Goal: Transaction & Acquisition: Subscribe to service/newsletter

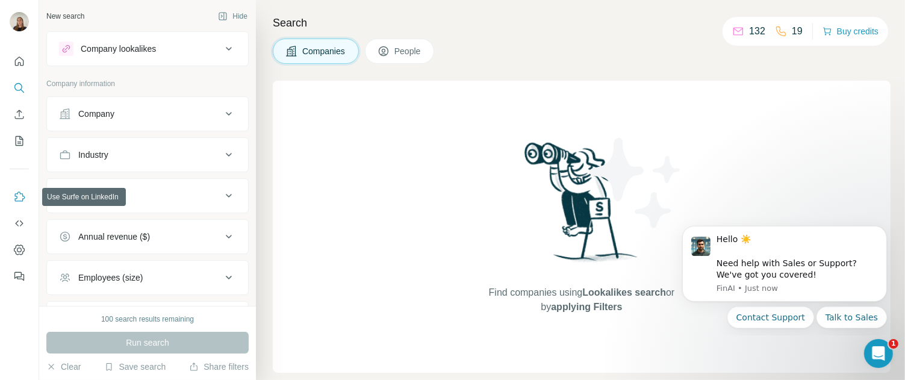
click at [12, 197] on button "Use Surfe on LinkedIn" at bounding box center [19, 197] width 19 height 22
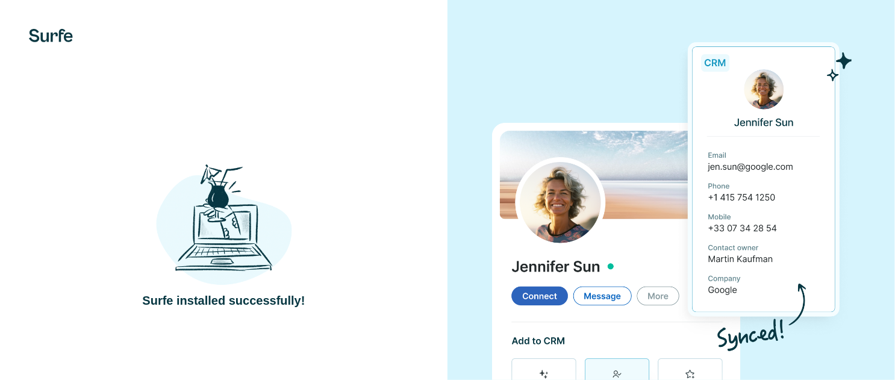
click at [214, 241] on img at bounding box center [224, 224] width 136 height 126
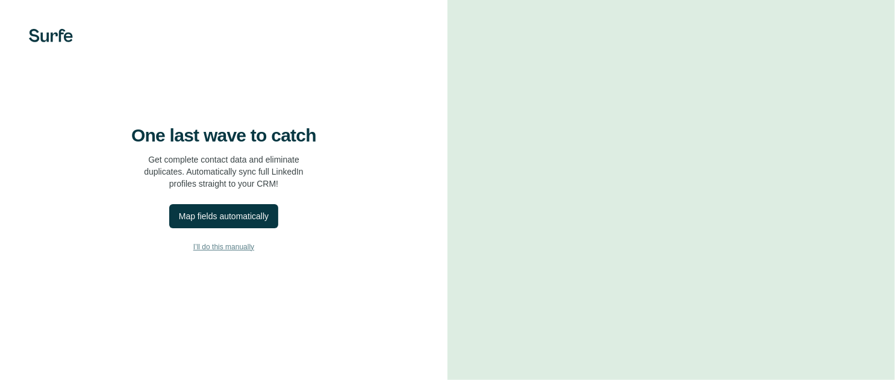
click at [205, 252] on span "I’ll do this manually" at bounding box center [223, 247] width 61 height 11
